Goal: Information Seeking & Learning: Learn about a topic

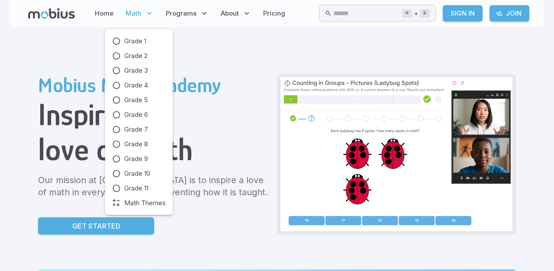
click at [133, 13] on span "Math" at bounding box center [134, 14] width 16 height 10
click at [118, 37] on icon at bounding box center [116, 41] width 9 height 9
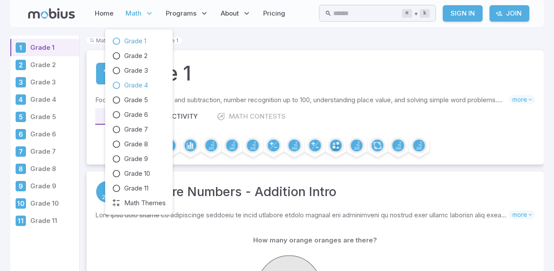
click at [133, 83] on span "Grade 4" at bounding box center [136, 86] width 24 height 10
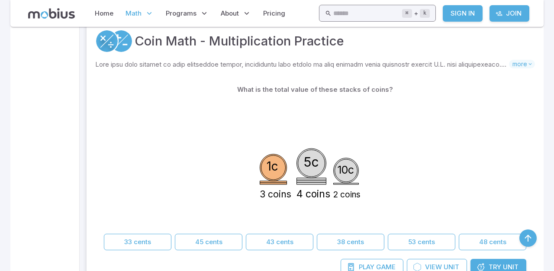
scroll to position [5077, 0]
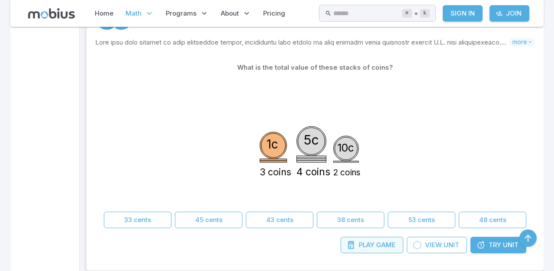
click at [381, 248] on span "Game" at bounding box center [385, 245] width 19 height 10
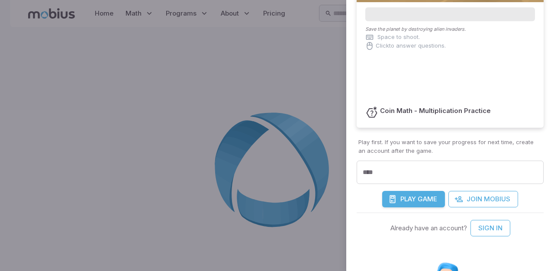
scroll to position [94, 0]
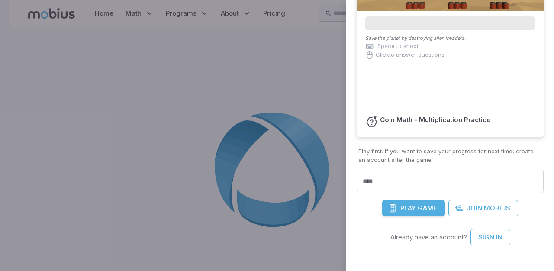
click at [416, 205] on span "Play" at bounding box center [409, 209] width 16 height 10
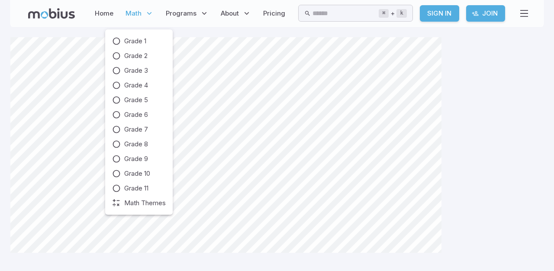
click at [136, 11] on span "Math" at bounding box center [134, 14] width 16 height 10
